Goal: Find contact information: Find contact information

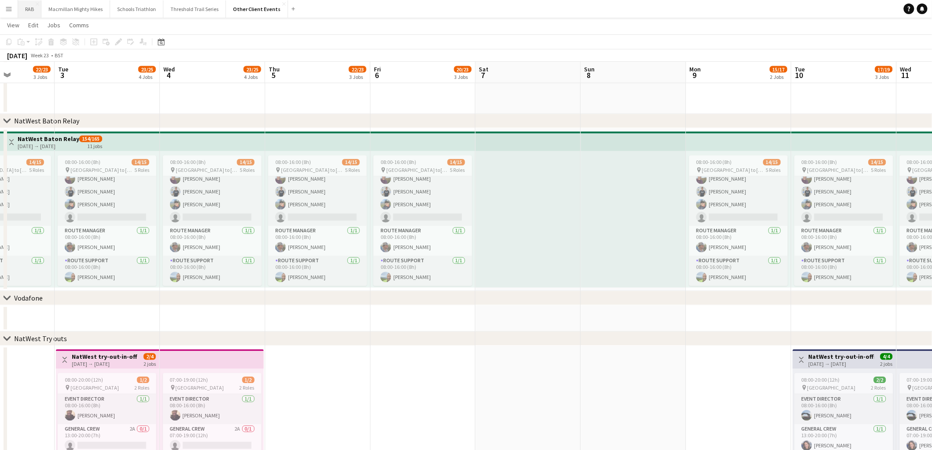
click at [18, 16] on button "RAB Close" at bounding box center [29, 8] width 23 height 17
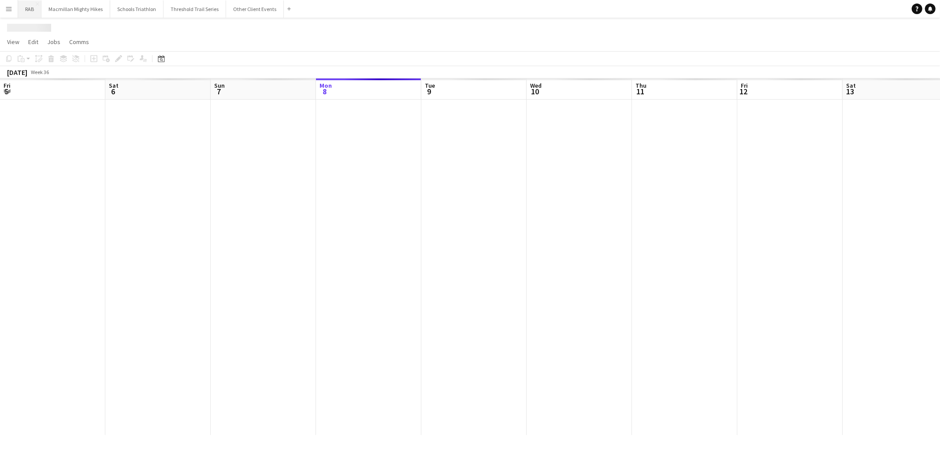
scroll to position [0, 210]
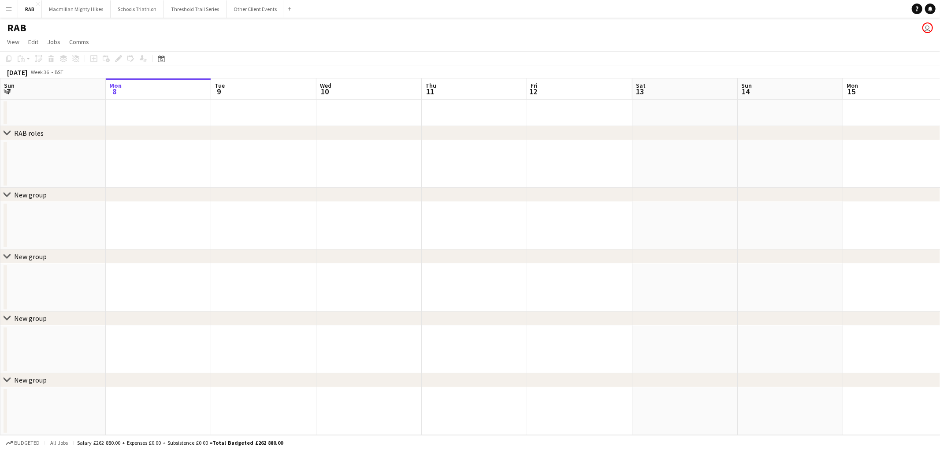
click at [0, 14] on button "Menu" at bounding box center [9, 9] width 18 height 18
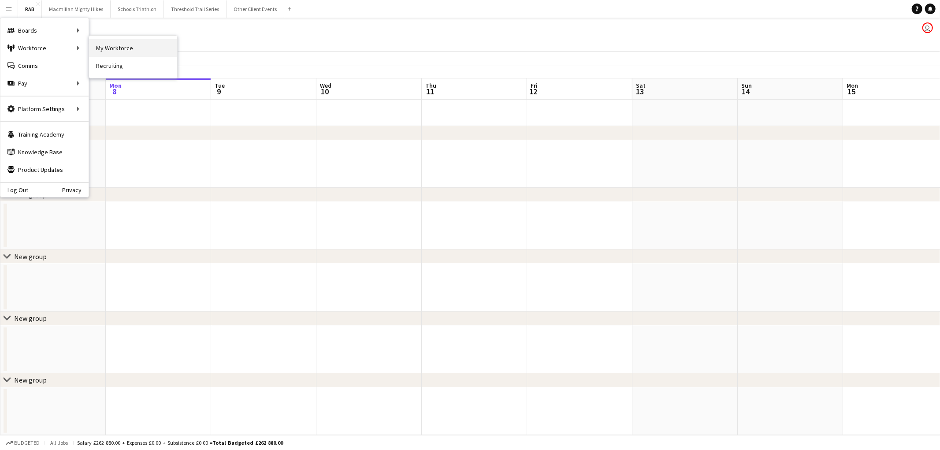
click at [118, 43] on link "My Workforce" at bounding box center [133, 48] width 88 height 18
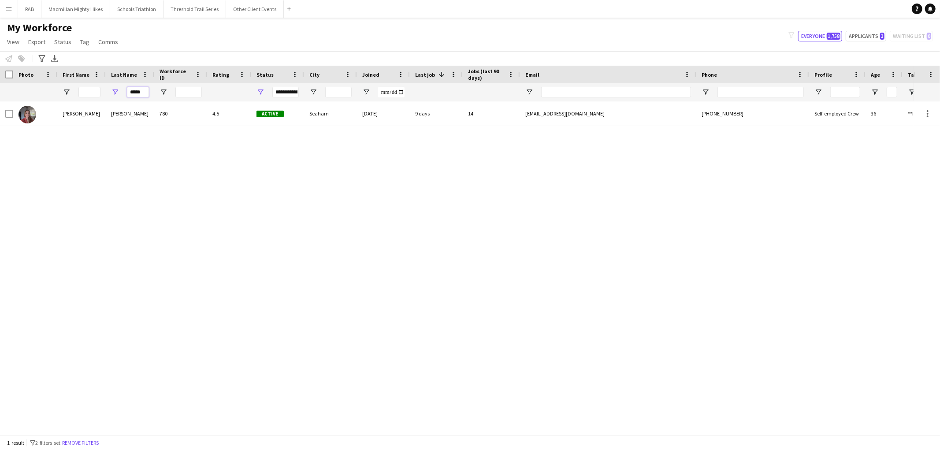
drag, startPoint x: 147, startPoint y: 92, endPoint x: 105, endPoint y: 91, distance: 41.9
click at [105, 91] on div "*****" at bounding box center [477, 92] width 955 height 18
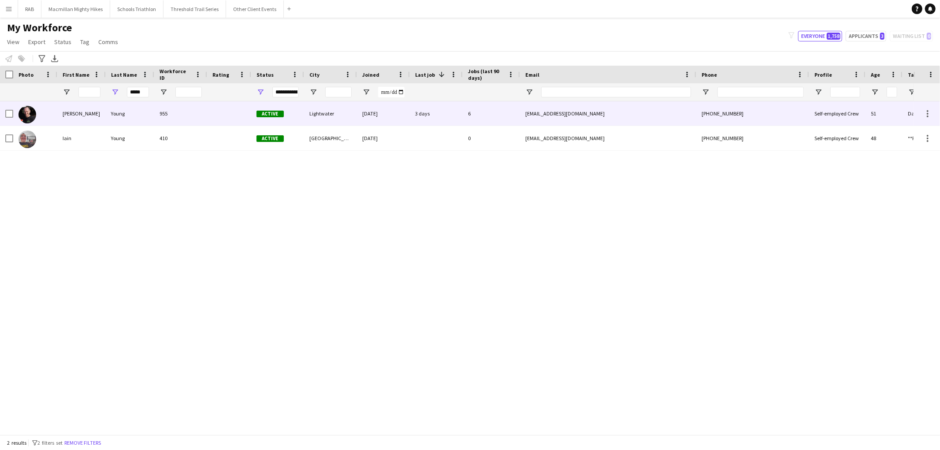
click at [155, 117] on div "955" at bounding box center [180, 113] width 53 height 24
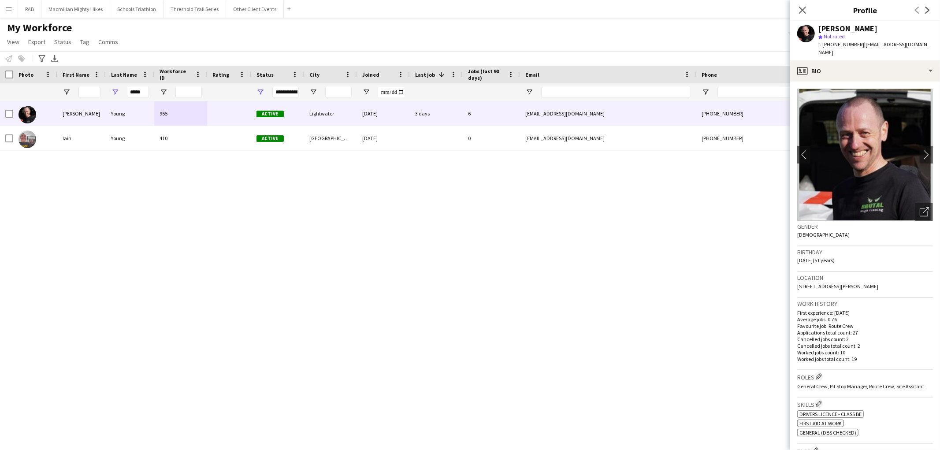
drag, startPoint x: 831, startPoint y: 43, endPoint x: 858, endPoint y: 44, distance: 26.9
click at [858, 44] on span "t. [PHONE_NUMBER]" at bounding box center [841, 44] width 46 height 7
copy span "07866744872"
drag, startPoint x: 145, startPoint y: 97, endPoint x: 80, endPoint y: 97, distance: 65.6
click at [81, 98] on div "*****" at bounding box center [477, 92] width 955 height 18
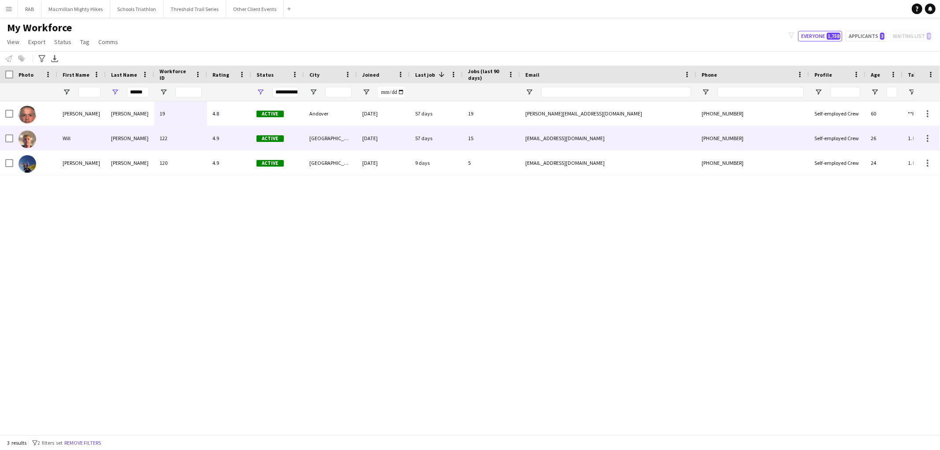
click at [99, 133] on div "Will" at bounding box center [81, 138] width 48 height 24
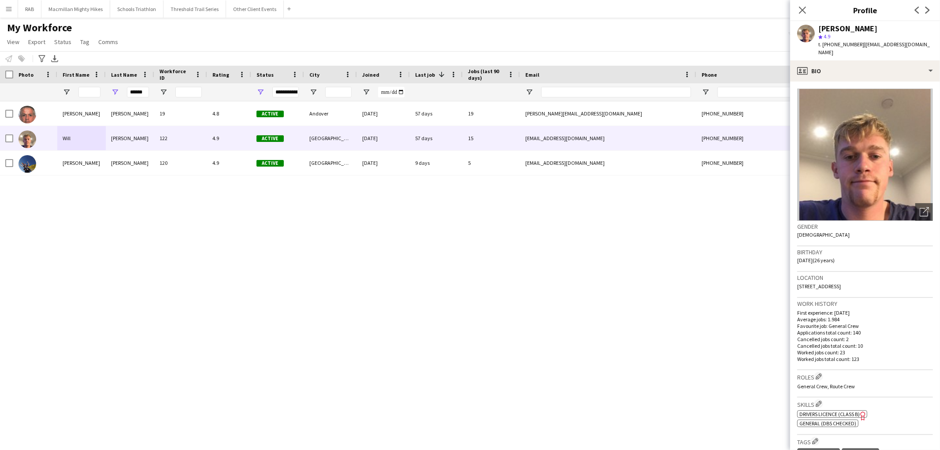
click at [831, 44] on span "t. [PHONE_NUMBER]" at bounding box center [841, 44] width 46 height 7
drag, startPoint x: 831, startPoint y: 43, endPoint x: 855, endPoint y: 43, distance: 24.7
click at [855, 43] on span "t. [PHONE_NUMBER]" at bounding box center [841, 44] width 46 height 7
copy span "7881605148"
drag, startPoint x: 143, startPoint y: 91, endPoint x: 102, endPoint y: 95, distance: 41.2
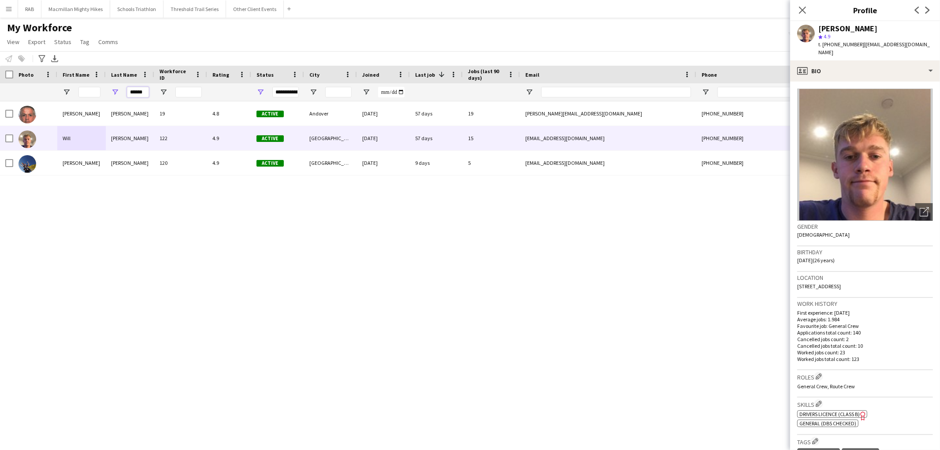
click at [104, 95] on div "******" at bounding box center [477, 92] width 955 height 18
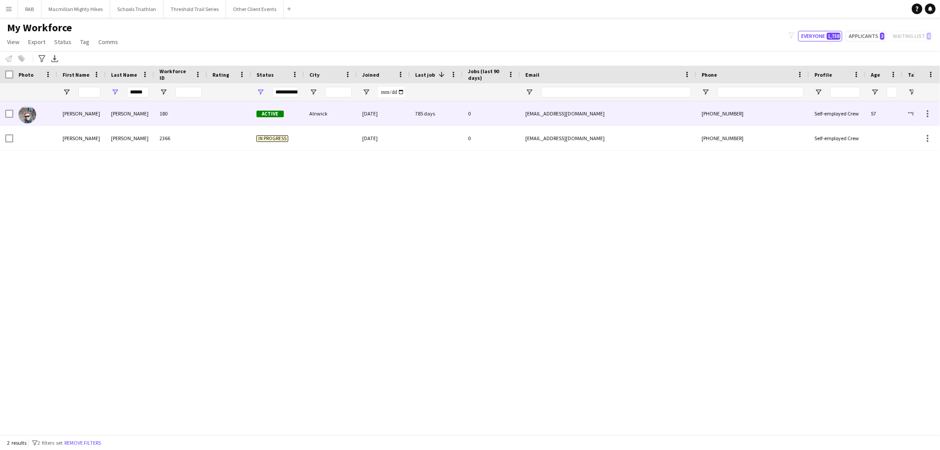
click at [154, 116] on div "180" at bounding box center [180, 113] width 53 height 24
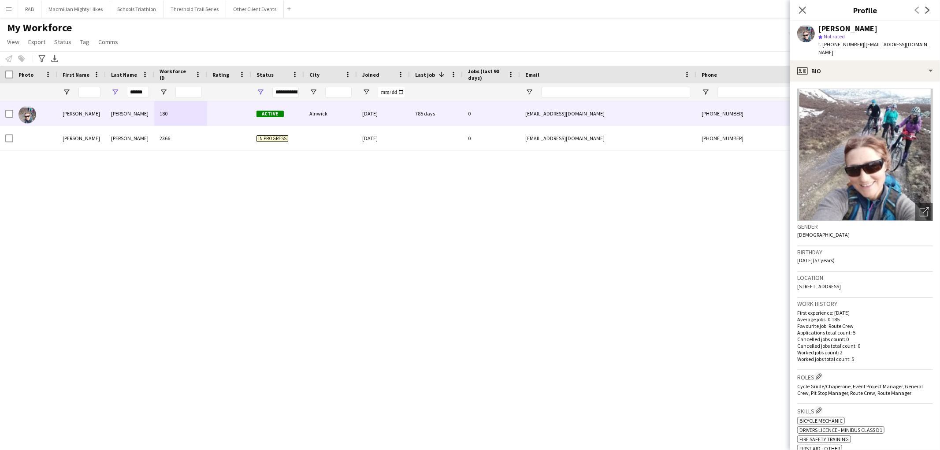
drag, startPoint x: 831, startPoint y: 44, endPoint x: 858, endPoint y: 44, distance: 26.9
click at [858, 44] on span "t. [PHONE_NUMBER]" at bounding box center [841, 44] width 46 height 7
copy span "07896734028"
drag, startPoint x: 131, startPoint y: 93, endPoint x: 114, endPoint y: 93, distance: 17.2
click at [114, 93] on div "******" at bounding box center [130, 92] width 48 height 18
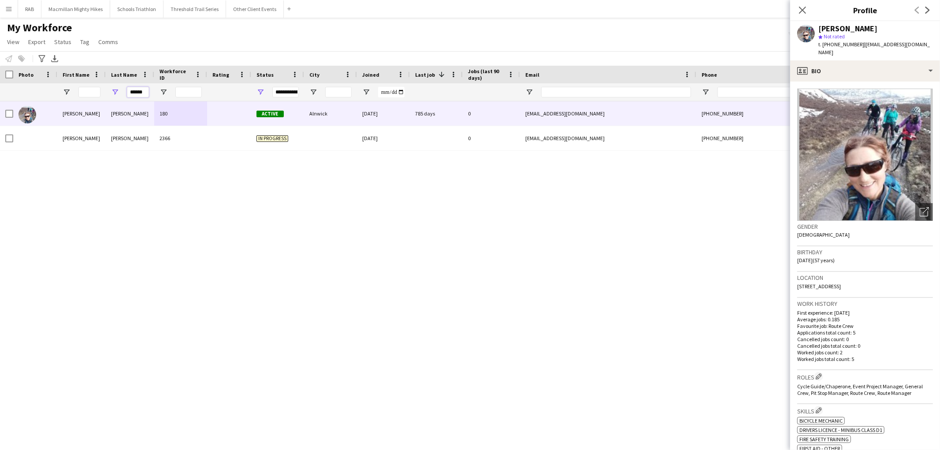
type input "*"
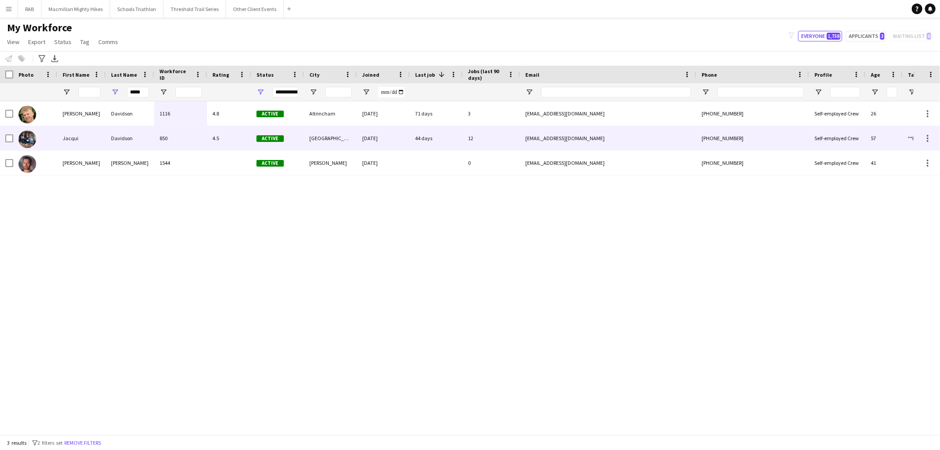
click at [112, 137] on div "Davidson" at bounding box center [130, 138] width 48 height 24
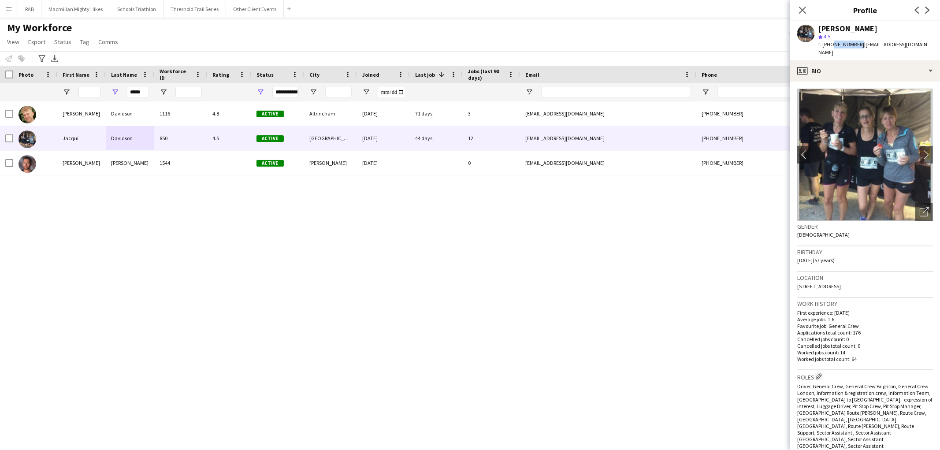
drag, startPoint x: 831, startPoint y: 44, endPoint x: 855, endPoint y: 44, distance: 24.7
click at [855, 44] on span "t. [PHONE_NUMBER]" at bounding box center [841, 44] width 46 height 7
copy span "7879818408"
drag, startPoint x: 144, startPoint y: 90, endPoint x: 117, endPoint y: 93, distance: 27.1
click at [117, 93] on div "*****" at bounding box center [130, 92] width 48 height 18
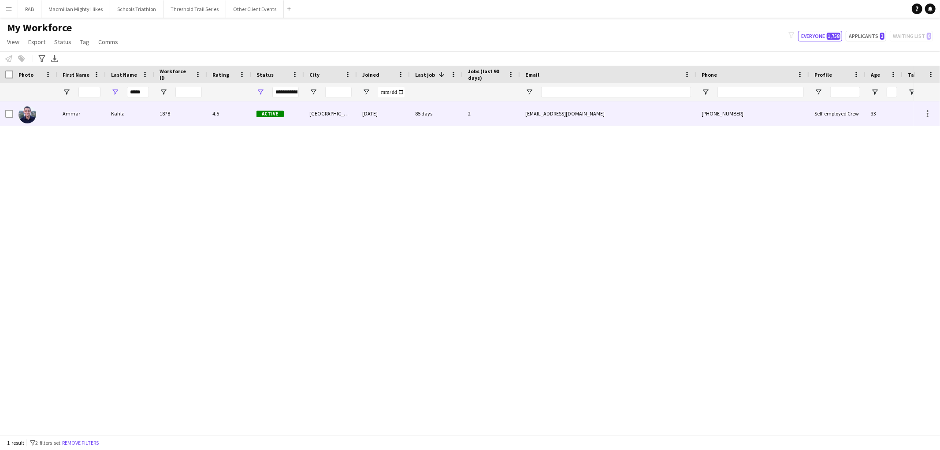
click at [121, 111] on div "Kahla" at bounding box center [130, 113] width 48 height 24
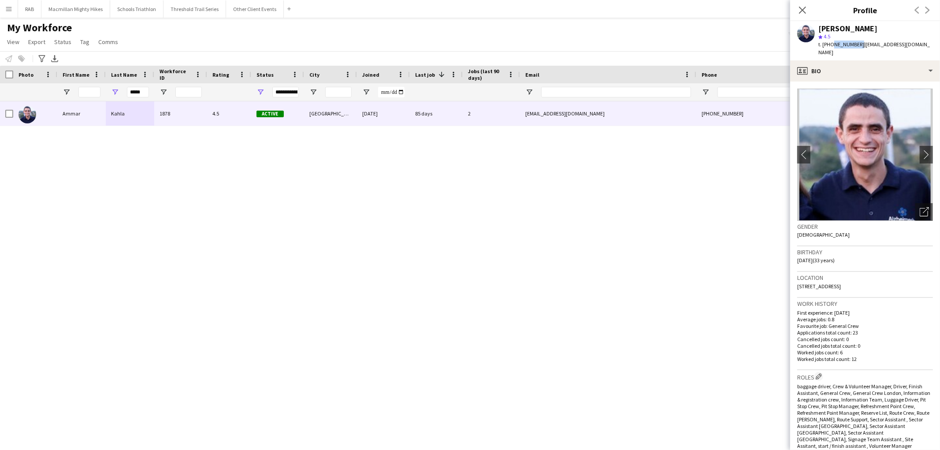
drag, startPoint x: 855, startPoint y: 44, endPoint x: 830, endPoint y: 44, distance: 25.1
click at [830, 44] on span "t. [PHONE_NUMBER]" at bounding box center [841, 44] width 46 height 7
copy span "7473197434"
drag, startPoint x: 130, startPoint y: 89, endPoint x: 90, endPoint y: 90, distance: 40.1
click at [90, 90] on div "*****" at bounding box center [477, 92] width 955 height 18
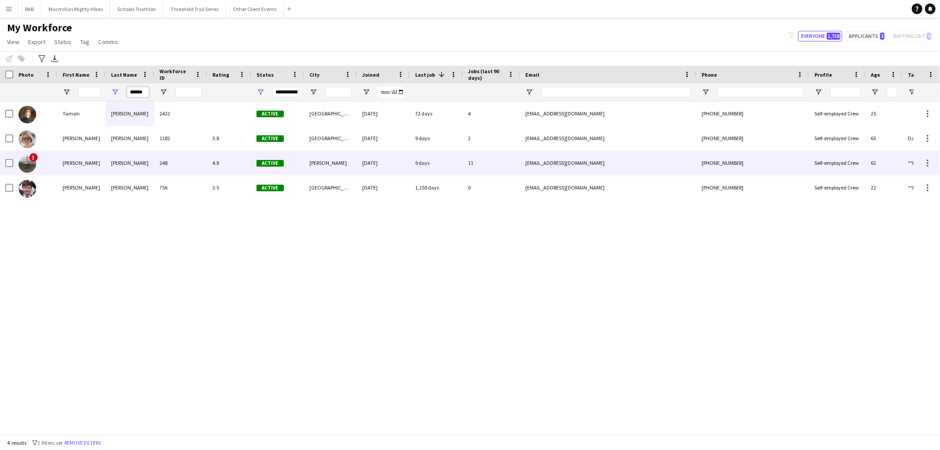
type input "******"
click at [117, 161] on div "[PERSON_NAME]" at bounding box center [130, 163] width 48 height 24
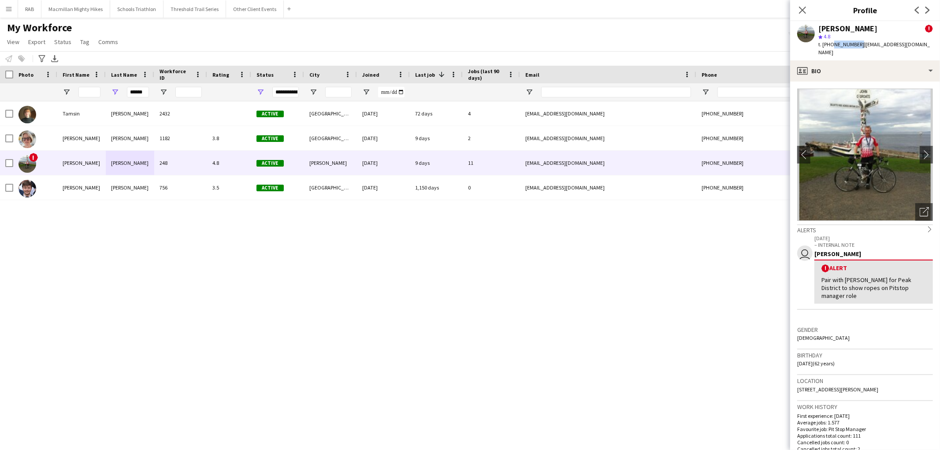
drag, startPoint x: 831, startPoint y: 43, endPoint x: 855, endPoint y: 42, distance: 24.7
click at [855, 42] on span "t. [PHONE_NUMBER]" at bounding box center [841, 44] width 46 height 7
copy span "7810542464"
drag, startPoint x: 146, startPoint y: 93, endPoint x: 121, endPoint y: 93, distance: 25.1
click at [121, 93] on div "******" at bounding box center [130, 92] width 48 height 18
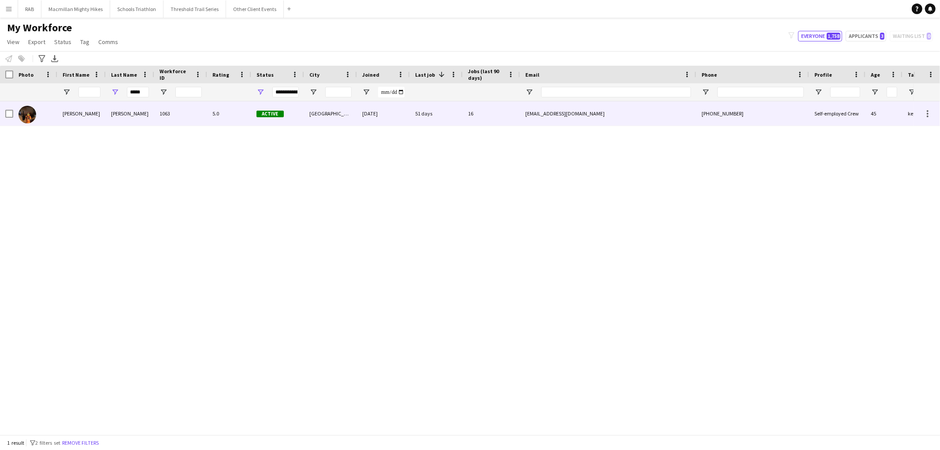
click at [122, 121] on div "[PERSON_NAME]" at bounding box center [130, 113] width 48 height 24
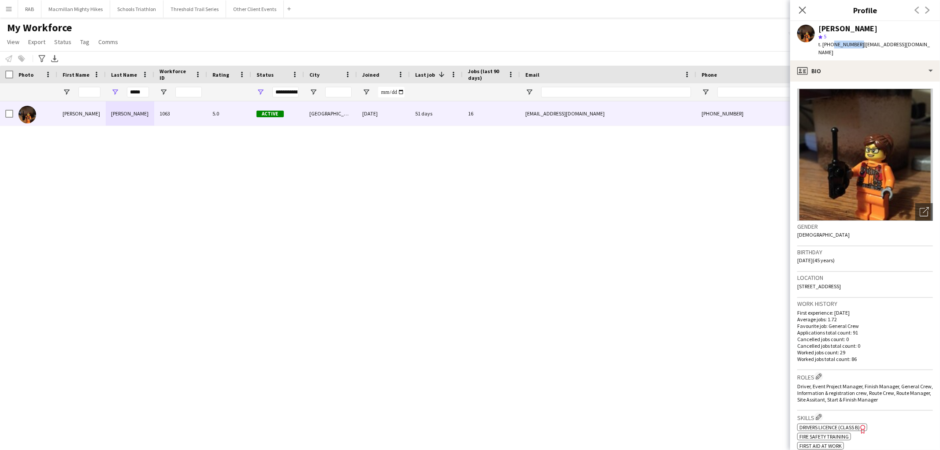
drag, startPoint x: 856, startPoint y: 45, endPoint x: 831, endPoint y: 45, distance: 25.1
click at [831, 45] on span "t. [PHONE_NUMBER]" at bounding box center [841, 44] width 46 height 7
copy span "7875410295"
drag, startPoint x: 146, startPoint y: 94, endPoint x: 88, endPoint y: 101, distance: 58.2
click at [88, 101] on div "Workforce Details Photo First Name" at bounding box center [470, 250] width 940 height 369
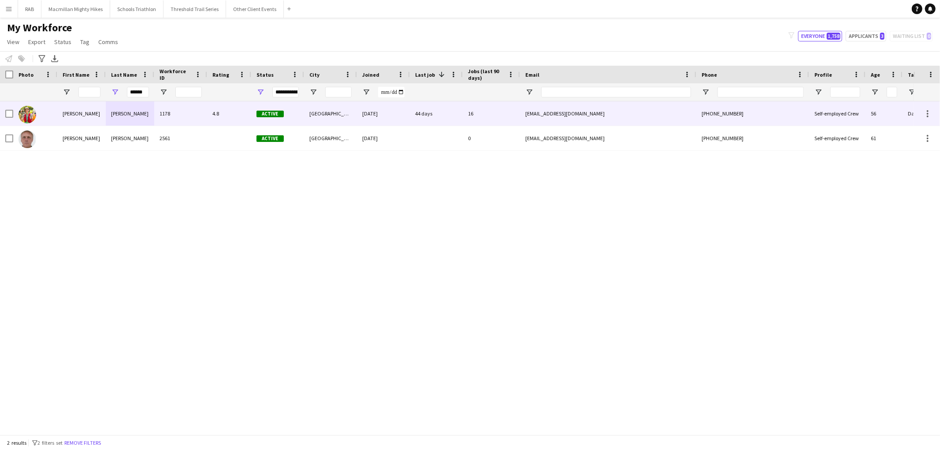
click at [122, 115] on div "[PERSON_NAME]" at bounding box center [130, 113] width 48 height 24
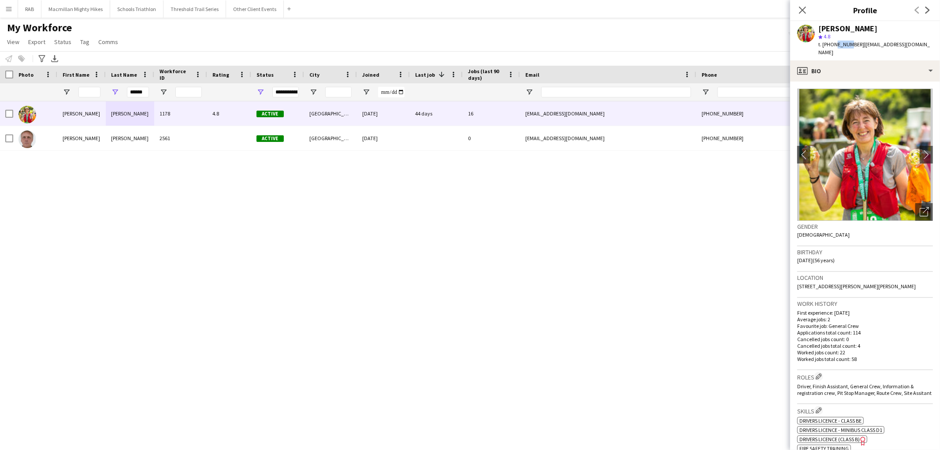
drag, startPoint x: 831, startPoint y: 43, endPoint x: 847, endPoint y: 43, distance: 15.9
click at [847, 43] on span "t. [PHONE_NUMBER]" at bounding box center [841, 44] width 46 height 7
drag, startPoint x: 830, startPoint y: 43, endPoint x: 858, endPoint y: 44, distance: 27.3
click at [858, 44] on span "t. [PHONE_NUMBER]" at bounding box center [841, 44] width 46 height 7
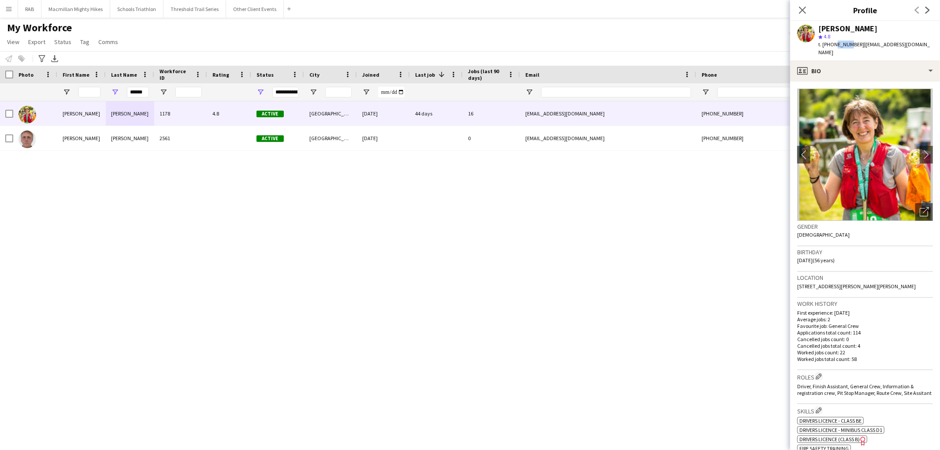
copy span "07484685463"
drag, startPoint x: 138, startPoint y: 87, endPoint x: 84, endPoint y: 86, distance: 53.7
click at [84, 86] on div "******" at bounding box center [477, 92] width 955 height 18
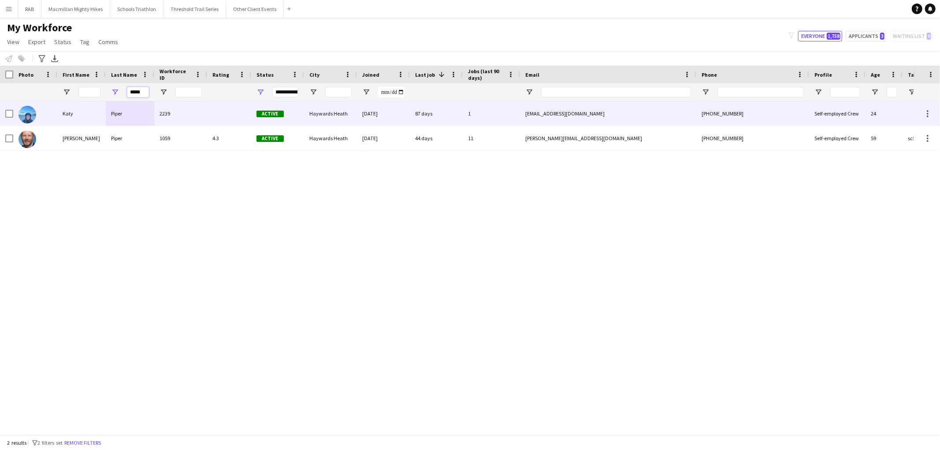
type input "*****"
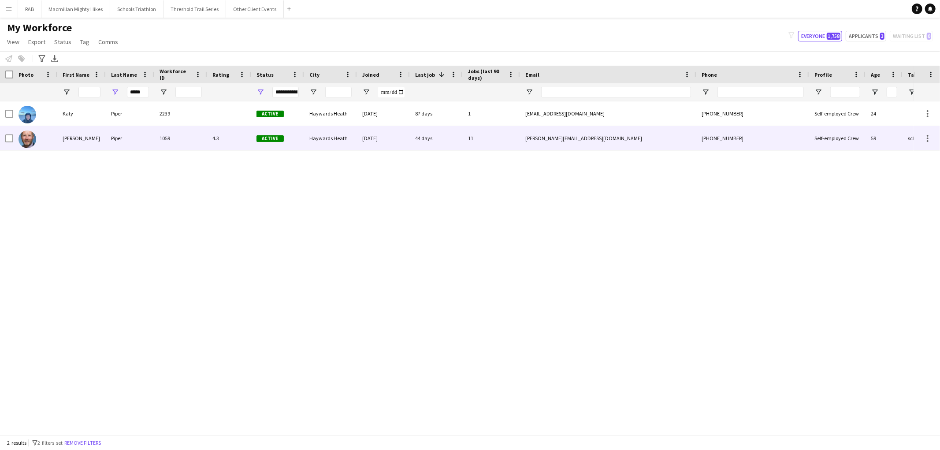
click at [115, 143] on div "Piper" at bounding box center [130, 138] width 48 height 24
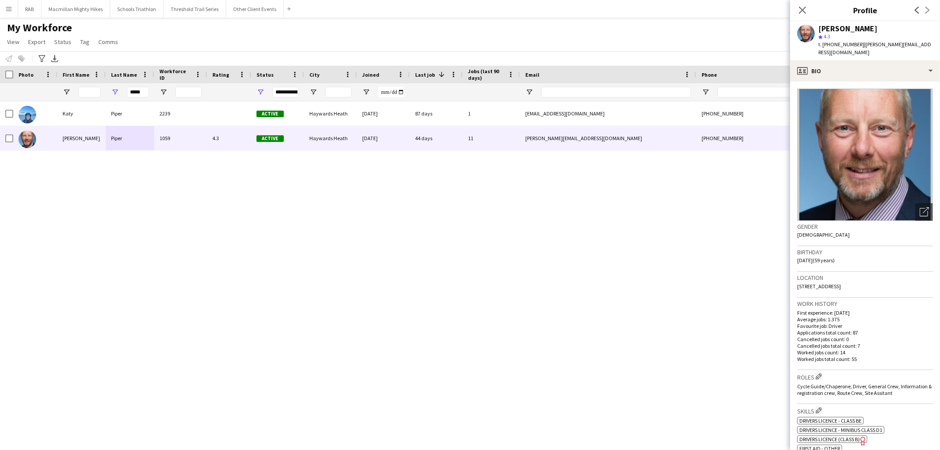
drag, startPoint x: 831, startPoint y: 43, endPoint x: 859, endPoint y: 44, distance: 28.2
click at [859, 44] on span "t. [PHONE_NUMBER]" at bounding box center [841, 44] width 46 height 7
copy span "07906639829"
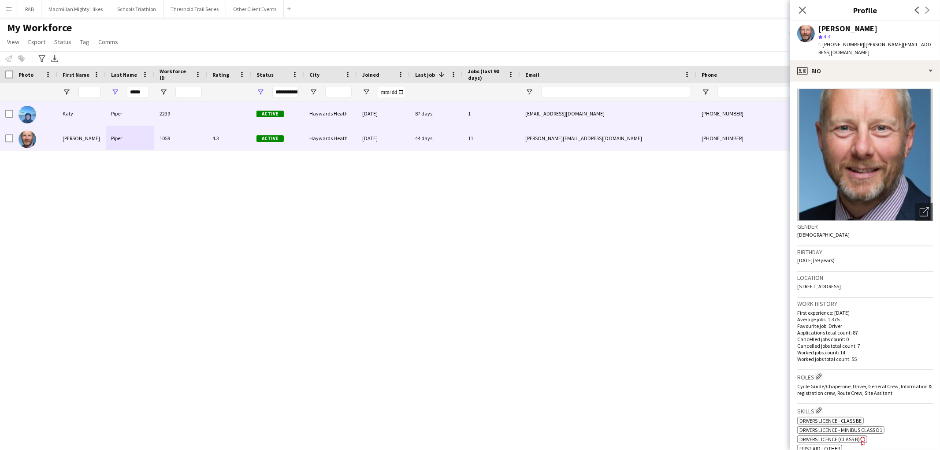
click at [104, 106] on div "Katy" at bounding box center [81, 113] width 48 height 24
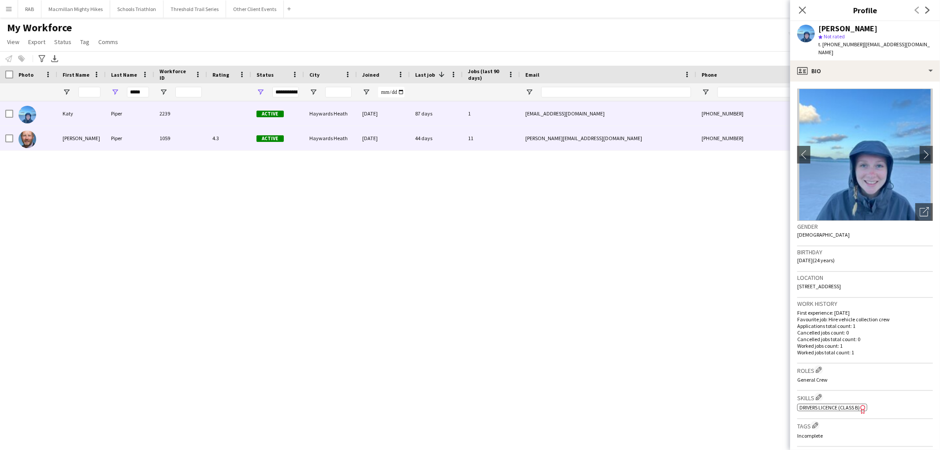
click at [111, 143] on div "Piper" at bounding box center [130, 138] width 48 height 24
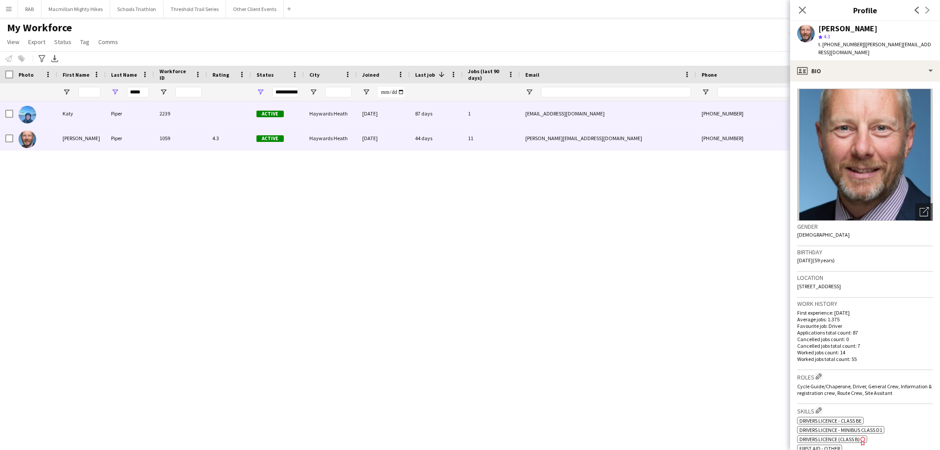
click at [112, 124] on div "Piper" at bounding box center [130, 113] width 48 height 24
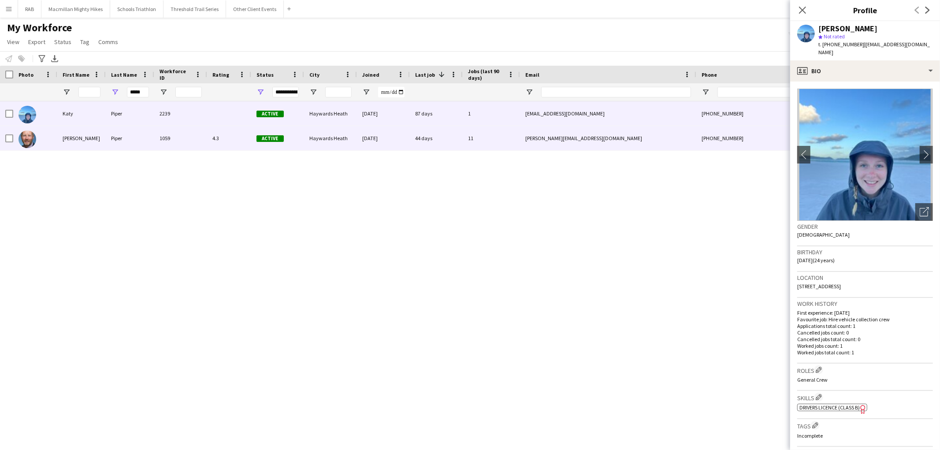
click at [111, 143] on div "Piper" at bounding box center [130, 138] width 48 height 24
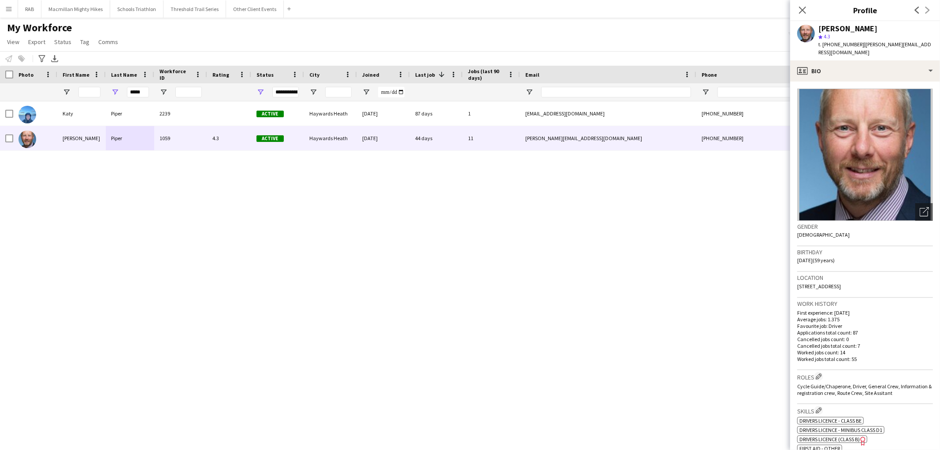
click at [235, 243] on div "[PERSON_NAME] 2239 Active [GEOGRAPHIC_DATA] [DATE] 87 days 1 [EMAIL_ADDRESS][DO…" at bounding box center [456, 264] width 913 height 326
